Goal: Transaction & Acquisition: Book appointment/travel/reservation

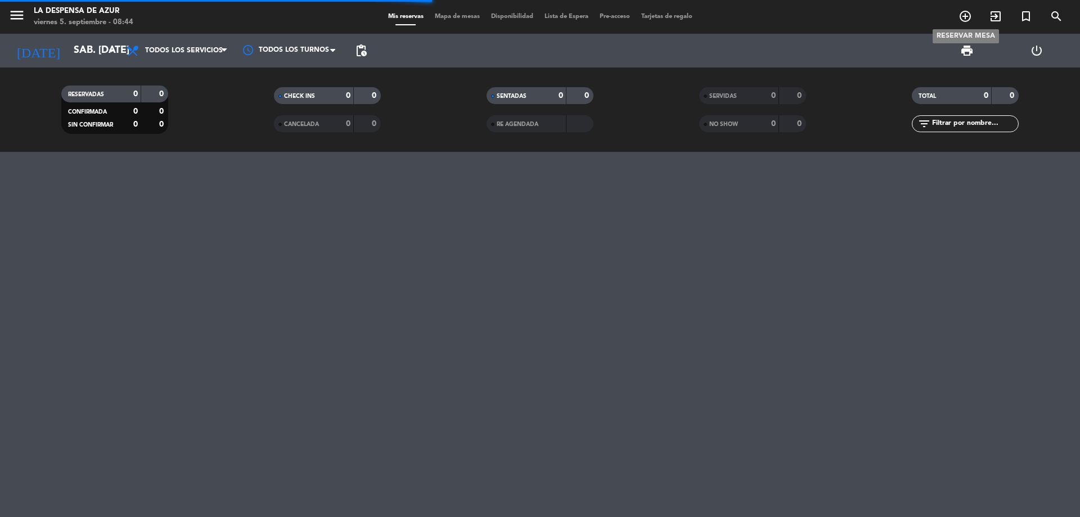
click at [968, 18] on icon "add_circle_outline" at bounding box center [966, 17] width 14 height 14
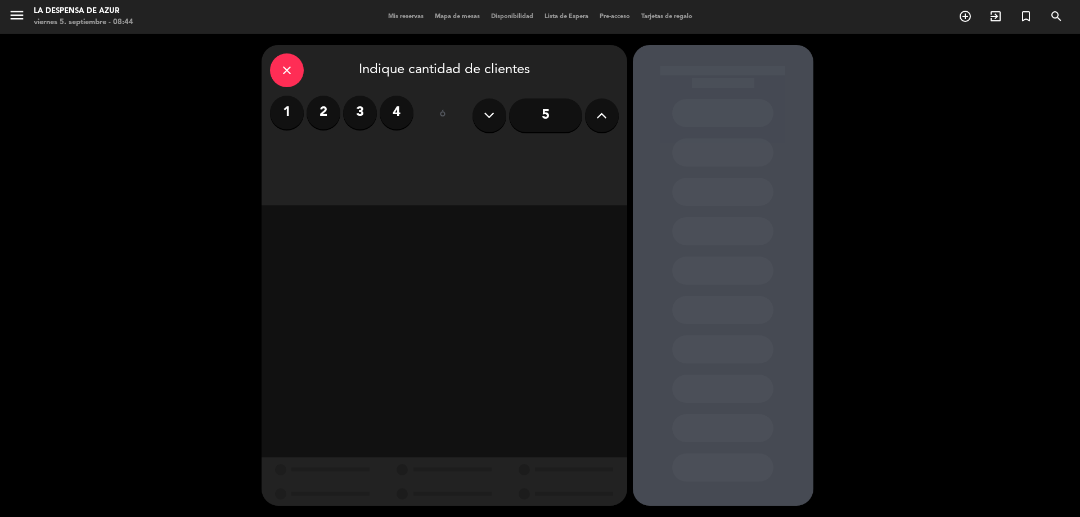
click at [331, 115] on label "2" at bounding box center [324, 113] width 34 height 34
click at [507, 158] on div "Brunch" at bounding box center [488, 154] width 85 height 23
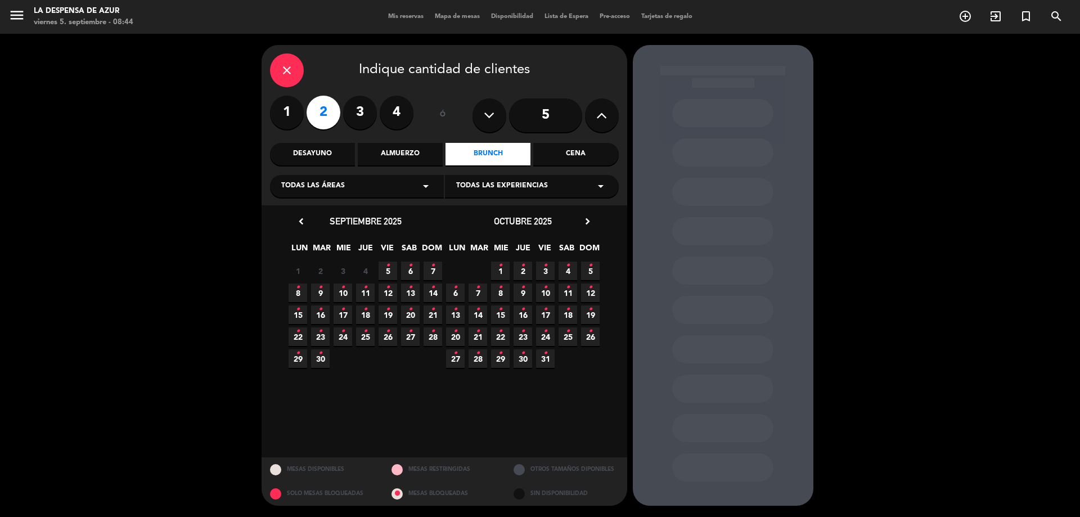
click at [369, 295] on span "11 •" at bounding box center [365, 293] width 19 height 19
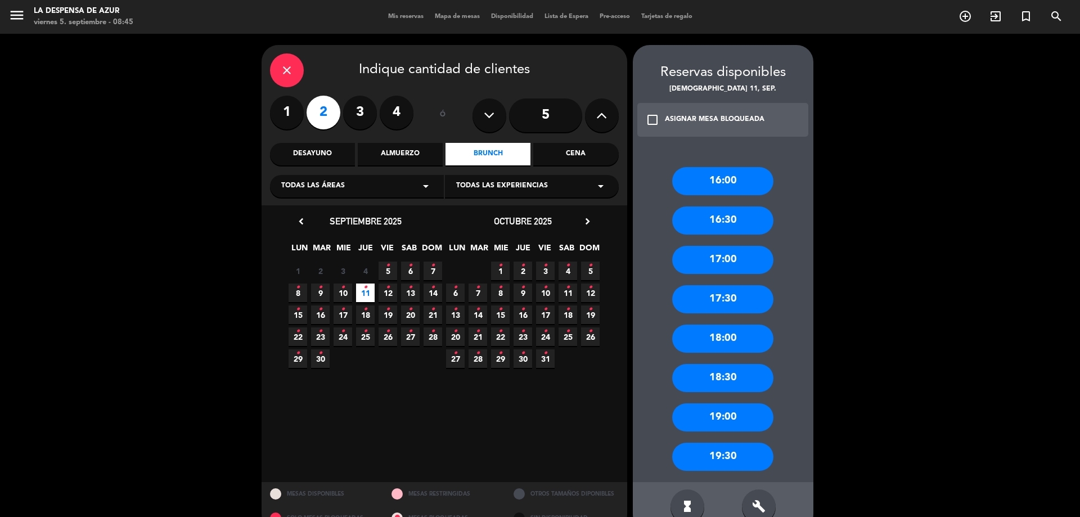
click at [720, 183] on div "16:00" at bounding box center [722, 181] width 101 height 28
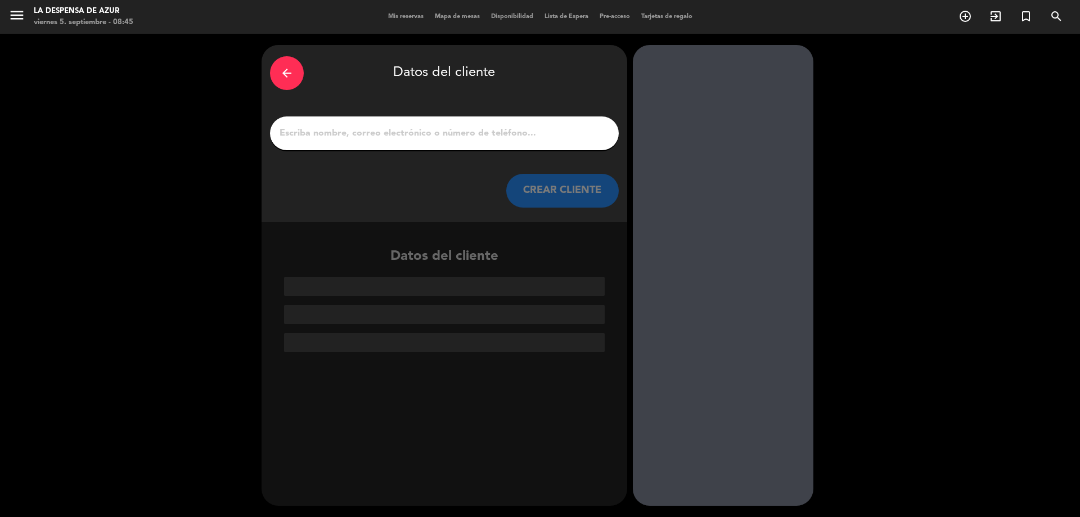
click at [348, 136] on input "1" at bounding box center [445, 133] width 332 height 16
paste input "[PERSON_NAME] 3516801513 // V21790 // Reco + CC + Mesón x2 // AF"
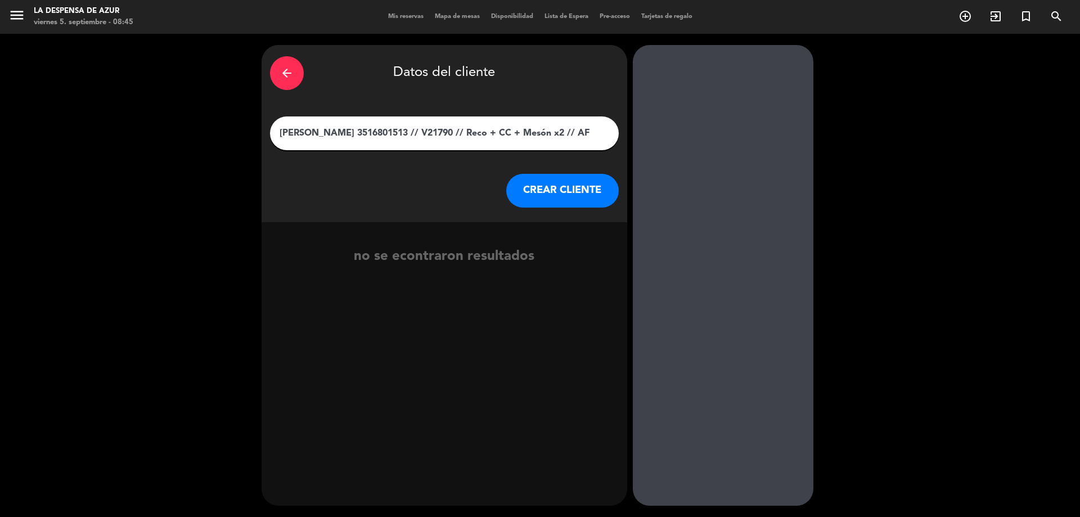
drag, startPoint x: 357, startPoint y: 133, endPoint x: 733, endPoint y: 107, distance: 376.8
click at [733, 107] on div "arrow_back Datos del cliente [PERSON_NAME] 3516801513 // V21790 // Reco + CC + …" at bounding box center [540, 275] width 1080 height 483
type input "[PERSON_NAME]"
click at [547, 188] on button "CREAR CLIENTE" at bounding box center [562, 191] width 113 height 34
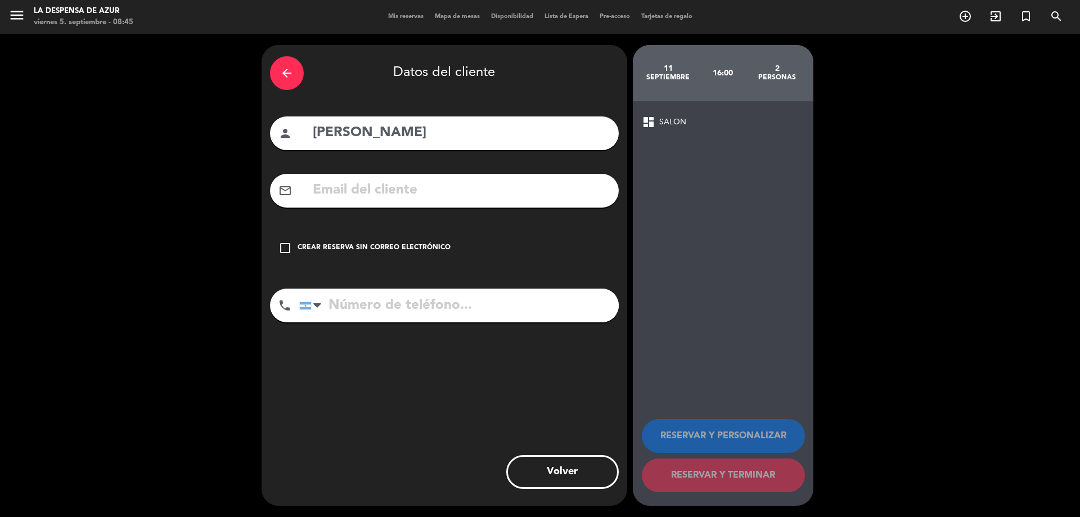
click at [397, 314] on input "tel" at bounding box center [459, 306] width 320 height 34
paste input "3516801513 // V21790 // Reco + CC + Mesón x2 // AF"
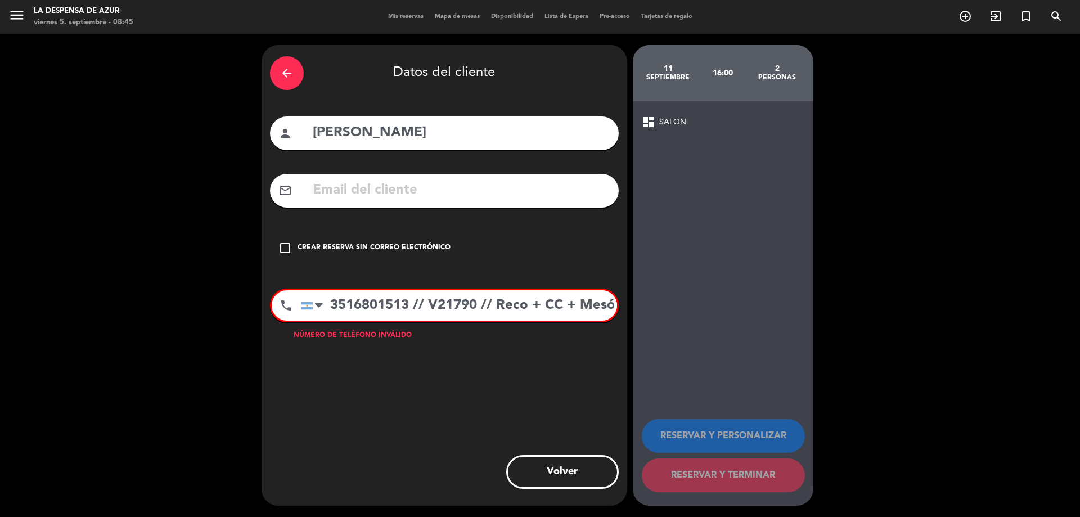
scroll to position [0, 67]
drag, startPoint x: 347, startPoint y: 301, endPoint x: 357, endPoint y: 302, distance: 10.1
click at [357, 302] on input "3516801513 // V21790 // Reco + CC + Mesón x2 // AF" at bounding box center [459, 305] width 316 height 30
drag, startPoint x: 346, startPoint y: 301, endPoint x: 838, endPoint y: 252, distance: 494.8
click at [838, 252] on div "arrow_back Datos del cliente person [PERSON_NAME] mail_outline check_box_outlin…" at bounding box center [540, 275] width 1080 height 483
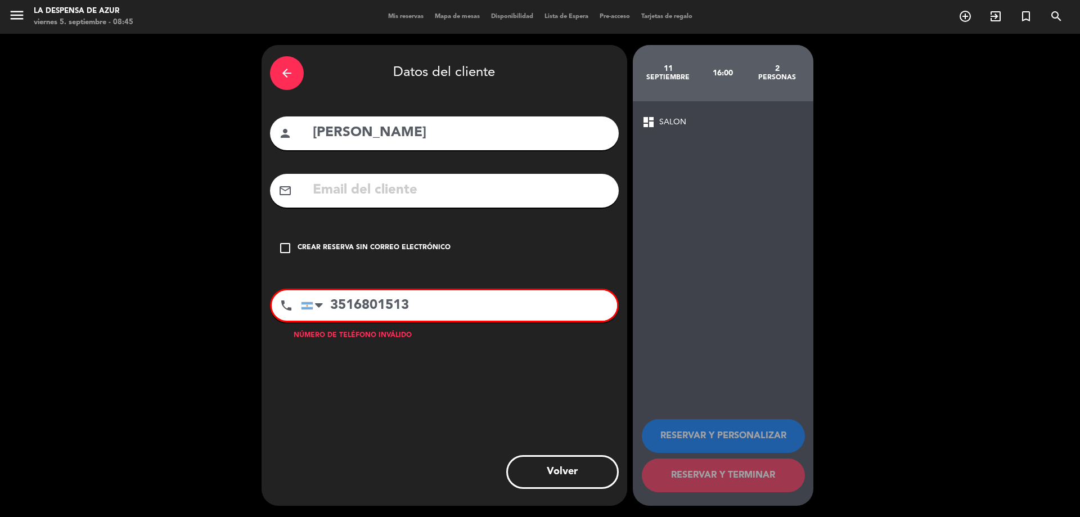
scroll to position [0, 0]
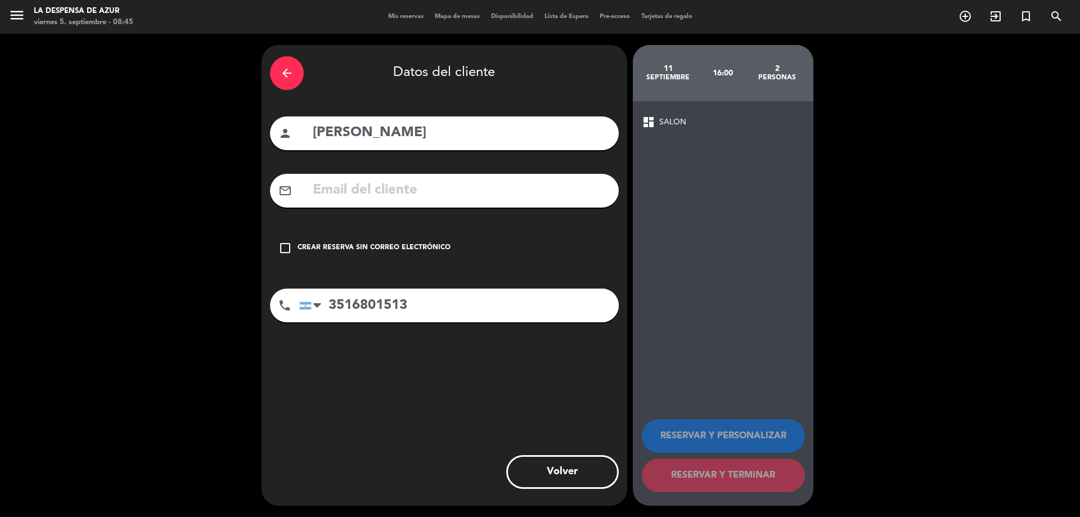
type input "3516801513"
click at [352, 252] on div "Crear reserva sin correo electrónico" at bounding box center [374, 248] width 153 height 11
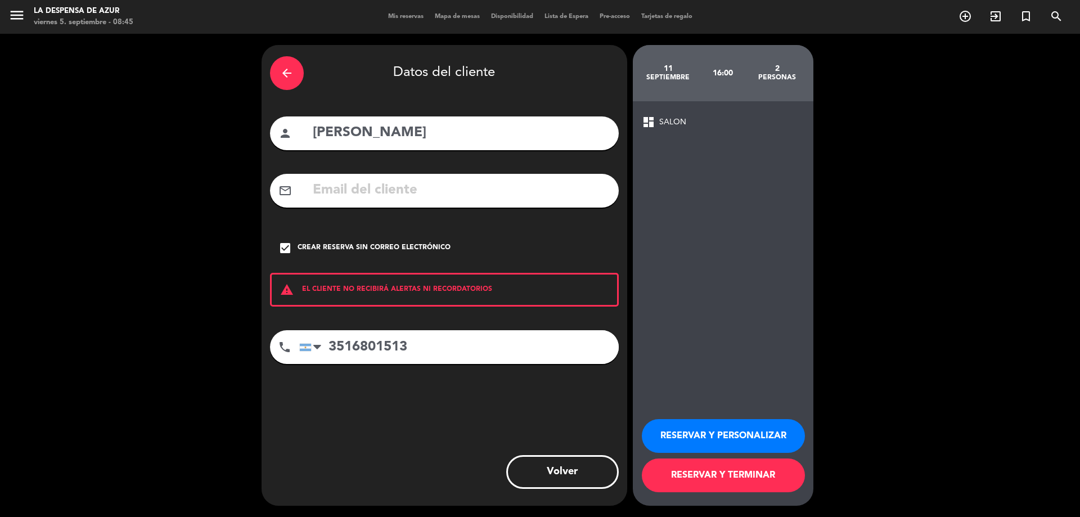
click at [773, 430] on button "RESERVAR Y PERSONALIZAR" at bounding box center [723, 436] width 163 height 34
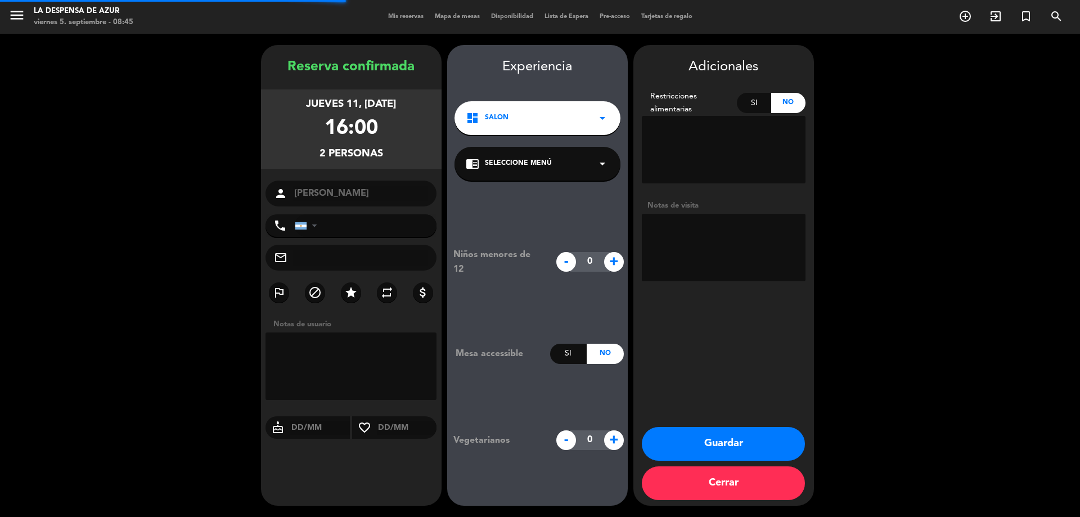
type input "[PHONE_NUMBER]"
paste textarea "// V21790 // Reco + CC + Mesón x2 // AF"
click at [690, 229] on textarea at bounding box center [724, 248] width 164 height 68
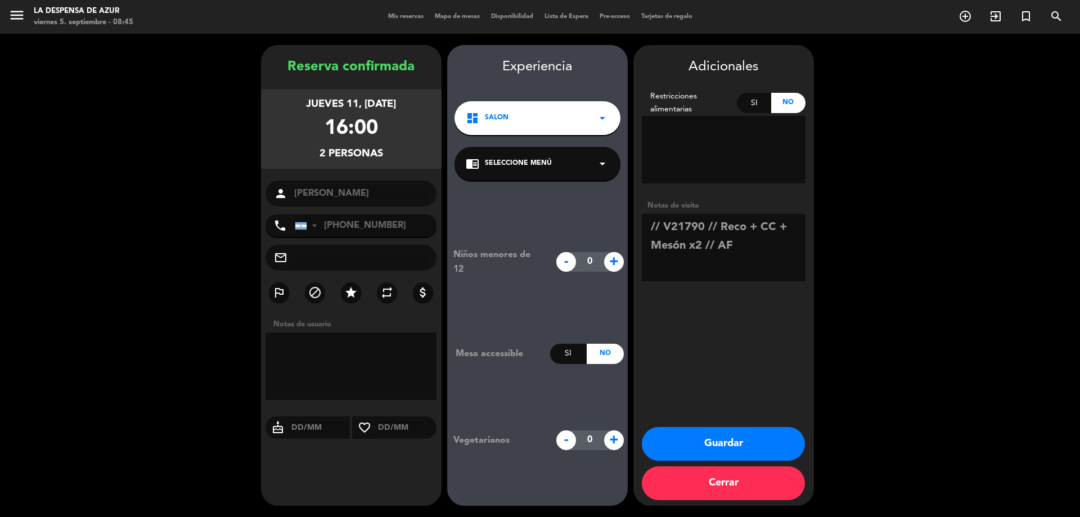
drag, startPoint x: 663, startPoint y: 230, endPoint x: 564, endPoint y: 237, distance: 98.7
click at [564, 237] on booking-confirmed "Reserva confirmada jueves 11, [DATE] 16:00 2 personas person [PERSON_NAME] phon…" at bounding box center [540, 275] width 1058 height 461
click at [683, 234] on textarea at bounding box center [724, 248] width 164 height 68
drag, startPoint x: 662, startPoint y: 226, endPoint x: 617, endPoint y: 219, distance: 46.1
click at [617, 219] on booking-confirmed "Reserva confirmada jueves 11, [DATE] 16:00 2 personas person [PERSON_NAME] phon…" at bounding box center [540, 275] width 1058 height 461
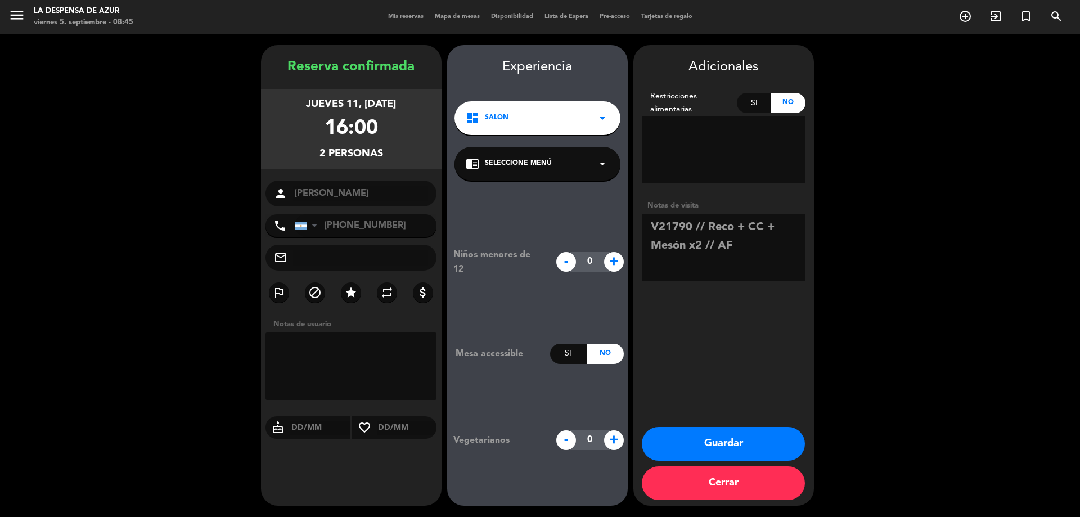
drag, startPoint x: 724, startPoint y: 237, endPoint x: 700, endPoint y: 226, distance: 26.5
click at [700, 226] on textarea at bounding box center [724, 248] width 164 height 68
drag, startPoint x: 693, startPoint y: 226, endPoint x: 775, endPoint y: 227, distance: 81.6
click at [775, 227] on textarea at bounding box center [724, 248] width 164 height 68
click at [715, 226] on textarea at bounding box center [724, 248] width 164 height 68
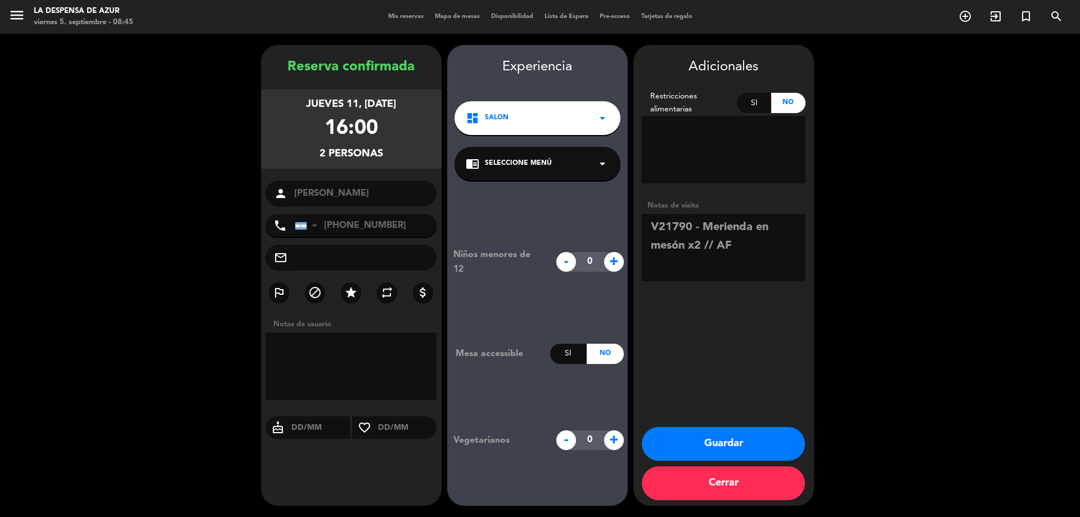
drag, startPoint x: 719, startPoint y: 244, endPoint x: 755, endPoint y: 250, distance: 36.0
click at [755, 250] on textarea at bounding box center [724, 248] width 164 height 68
type textarea "V21790 - Merienda en mesón x2 // Sube del spa"
click at [751, 448] on button "Guardar" at bounding box center [723, 444] width 163 height 34
